Goal: Information Seeking & Learning: Learn about a topic

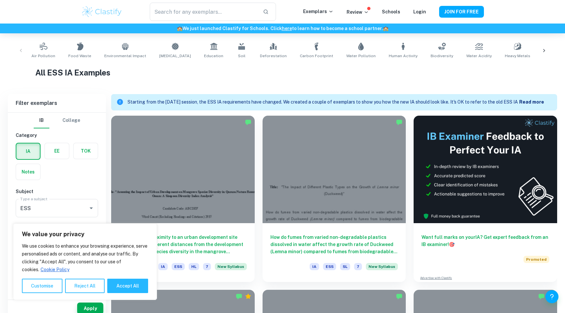
scroll to position [134, 0]
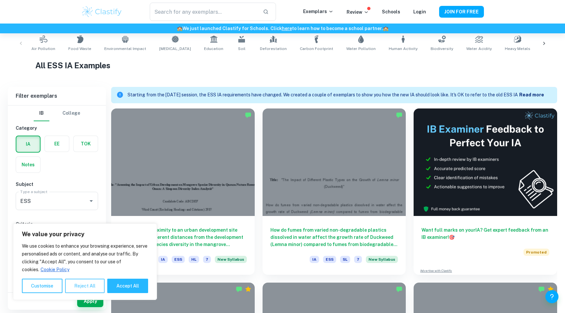
click at [84, 286] on button "Reject All" at bounding box center [85, 286] width 40 height 14
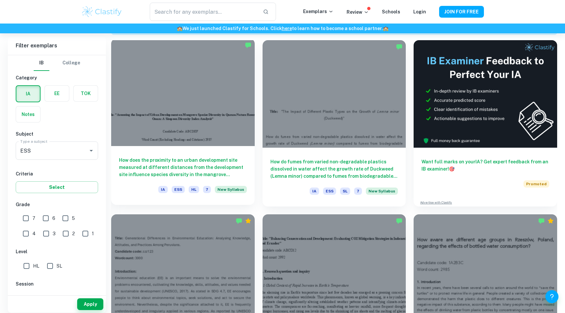
scroll to position [215, 0]
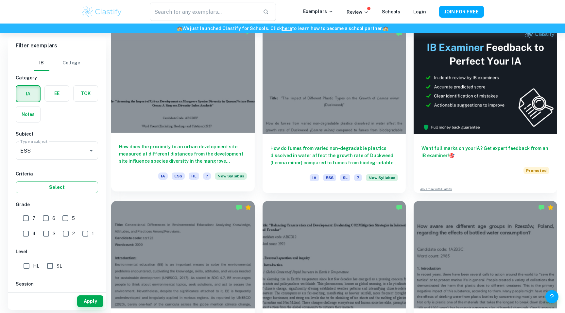
click at [175, 111] on div at bounding box center [183, 79] width 144 height 108
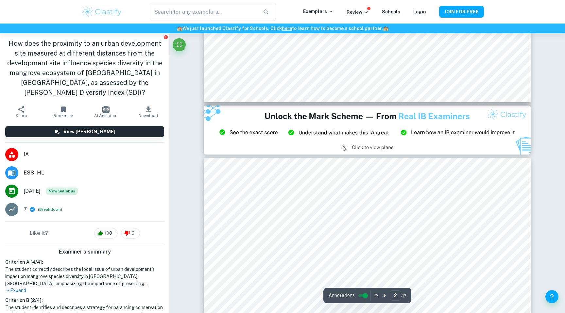
type input "3"
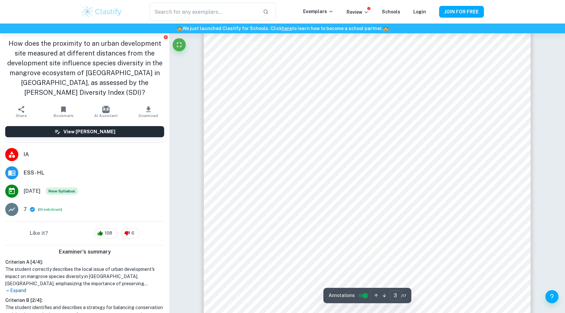
scroll to position [987, 0]
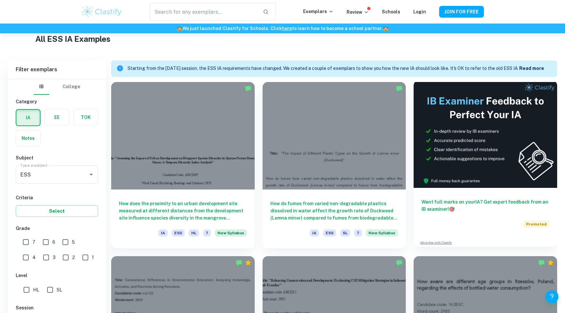
scroll to position [156, 0]
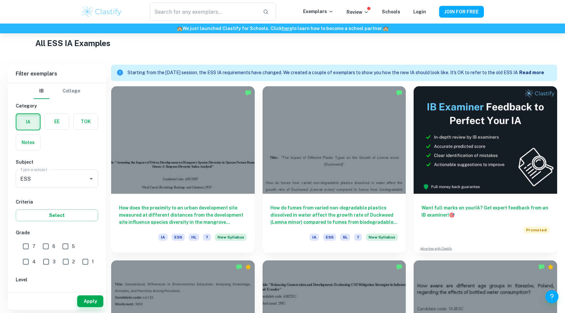
click at [527, 74] on b "Read more" at bounding box center [532, 72] width 25 height 5
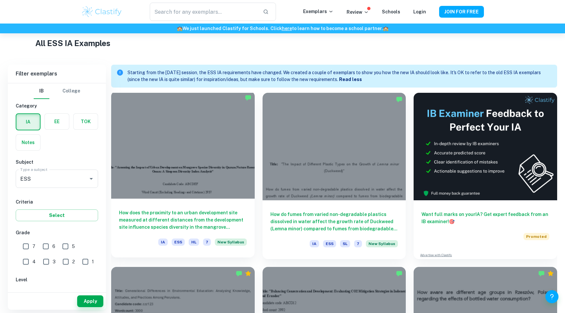
click at [183, 124] on div at bounding box center [183, 145] width 144 height 108
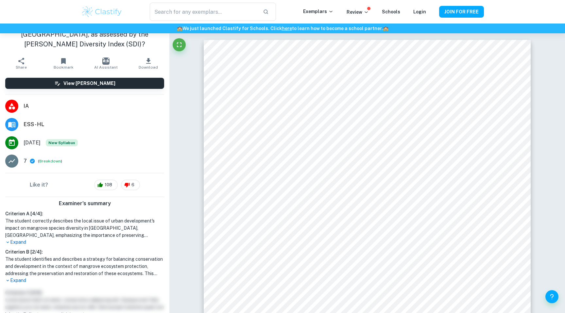
scroll to position [40, 0]
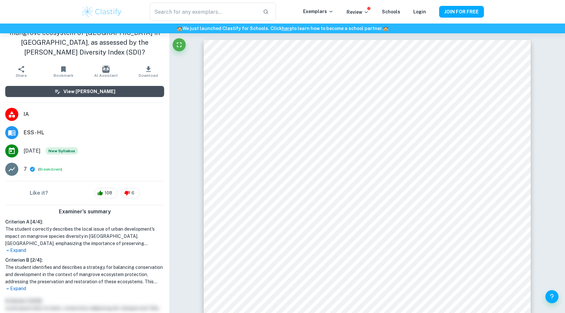
click at [43, 91] on button "View [PERSON_NAME]" at bounding box center [84, 91] width 159 height 11
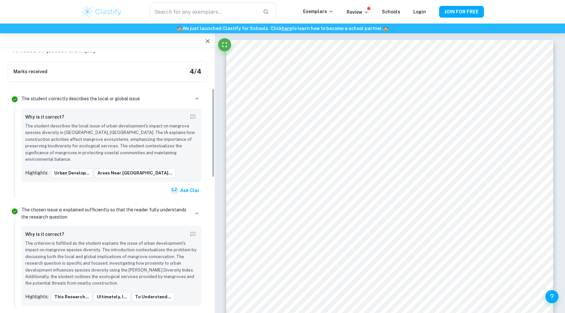
scroll to position [105, 0]
